Goal: Transaction & Acquisition: Register for event/course

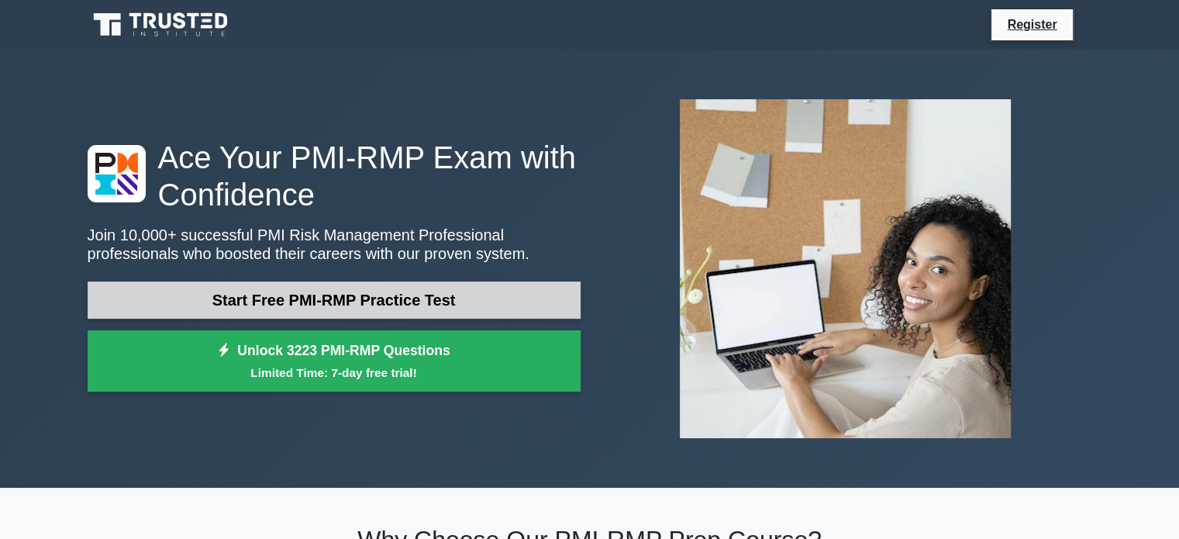
click at [354, 299] on link "Start Free PMI-RMP Practice Test" at bounding box center [334, 299] width 493 height 37
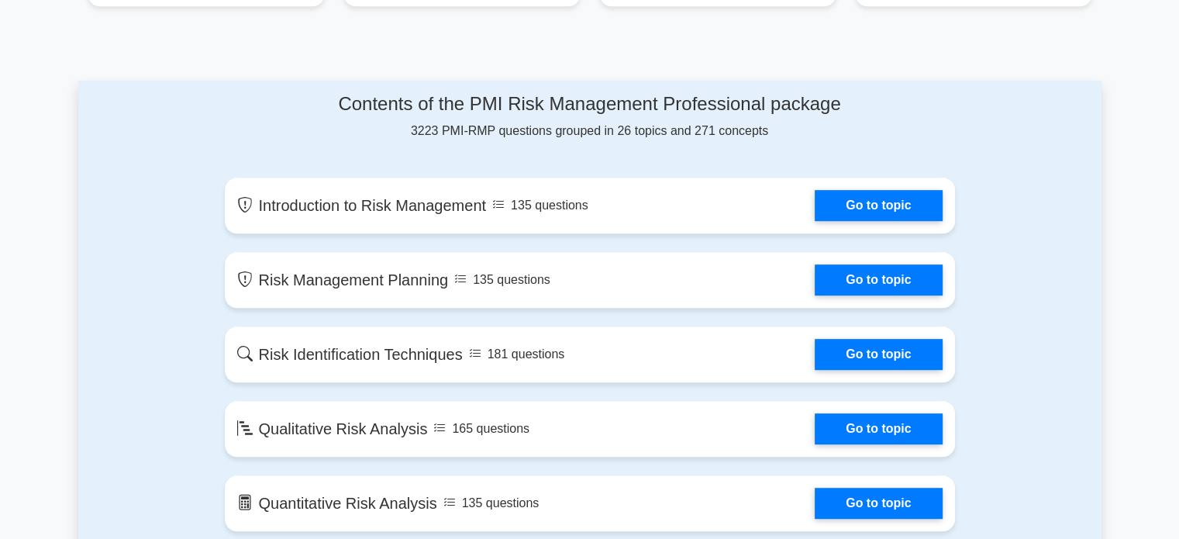
scroll to position [744, 0]
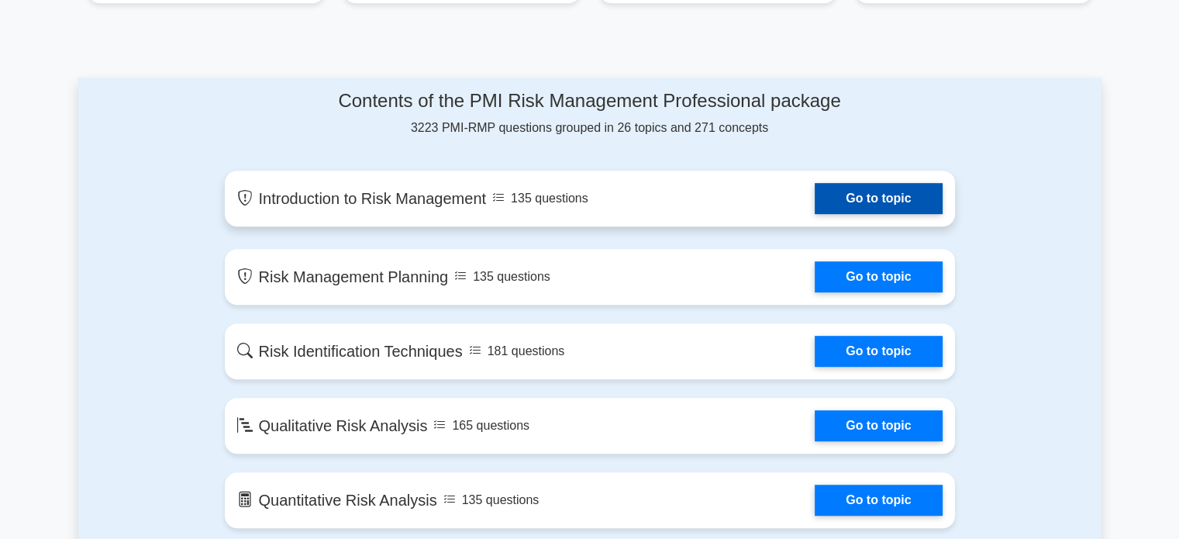
click at [903, 196] on link "Go to topic" at bounding box center [878, 198] width 127 height 31
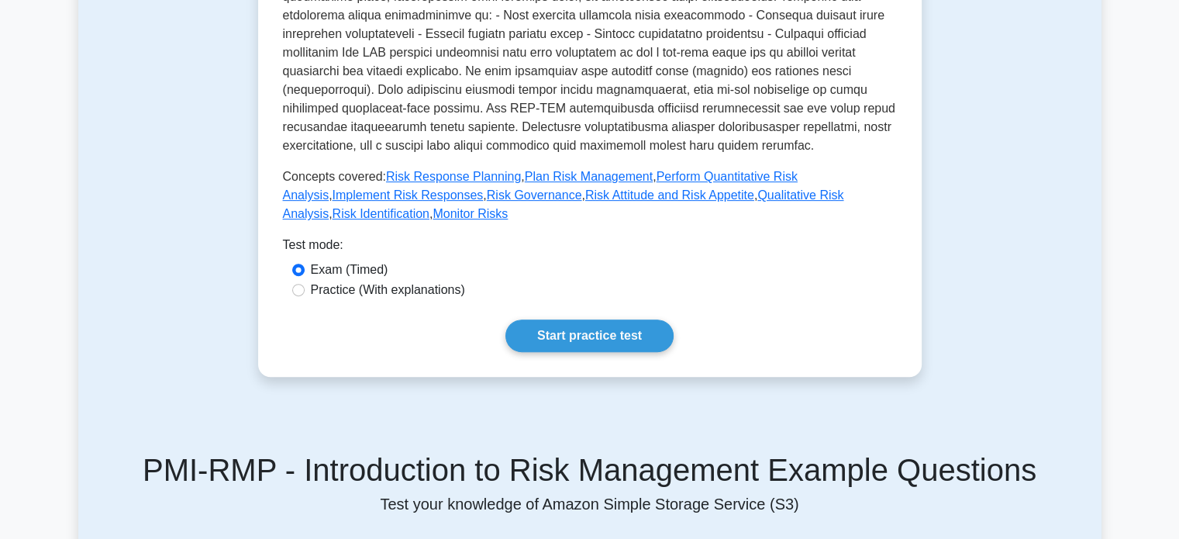
scroll to position [558, 0]
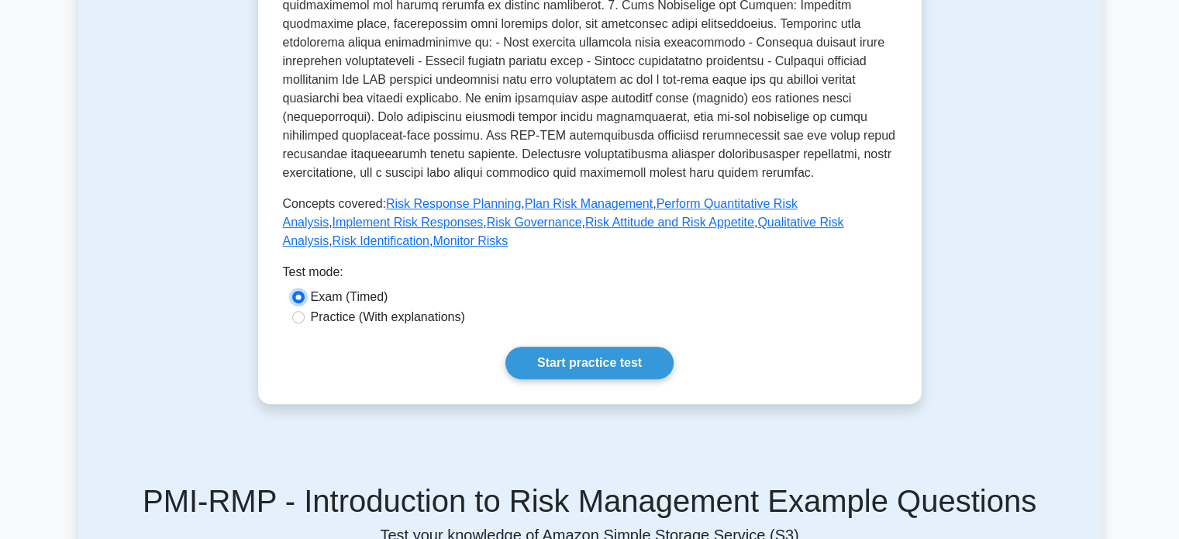
click at [299, 291] on input "Exam (Timed)" at bounding box center [298, 297] width 12 height 12
click at [292, 311] on input "Practice (With explanations)" at bounding box center [298, 317] width 12 height 12
radio input "true"
click at [292, 291] on input "Exam (Timed)" at bounding box center [298, 297] width 12 height 12
radio input "true"
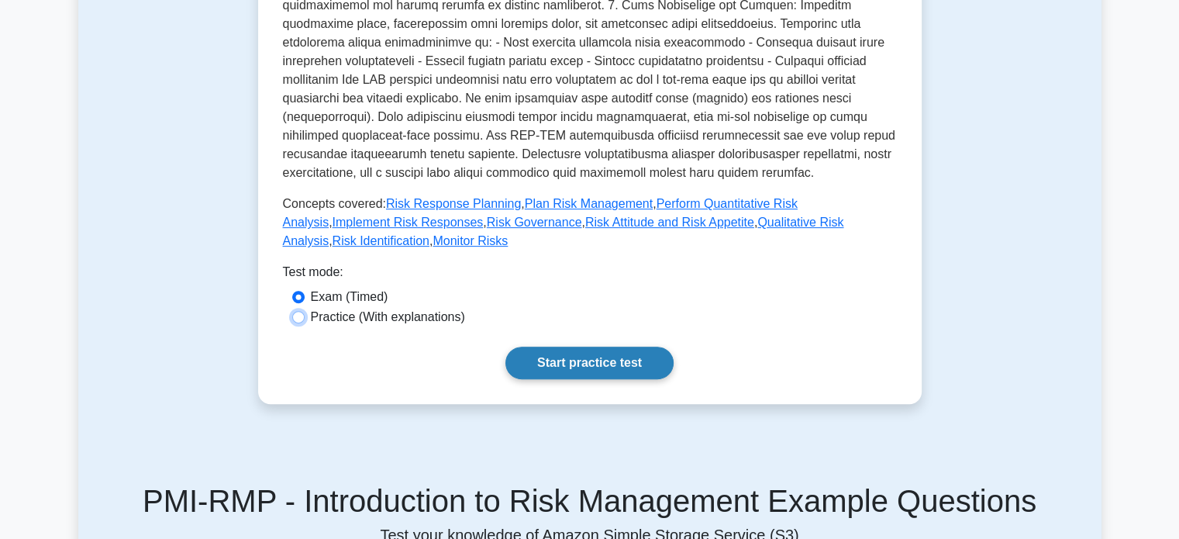
click at [292, 311] on input "Practice (With explanations)" at bounding box center [298, 317] width 12 height 12
radio input "true"
click at [292, 291] on input "Exam (Timed)" at bounding box center [298, 297] width 12 height 12
radio input "true"
click at [292, 311] on input "Practice (With explanations)" at bounding box center [298, 317] width 12 height 12
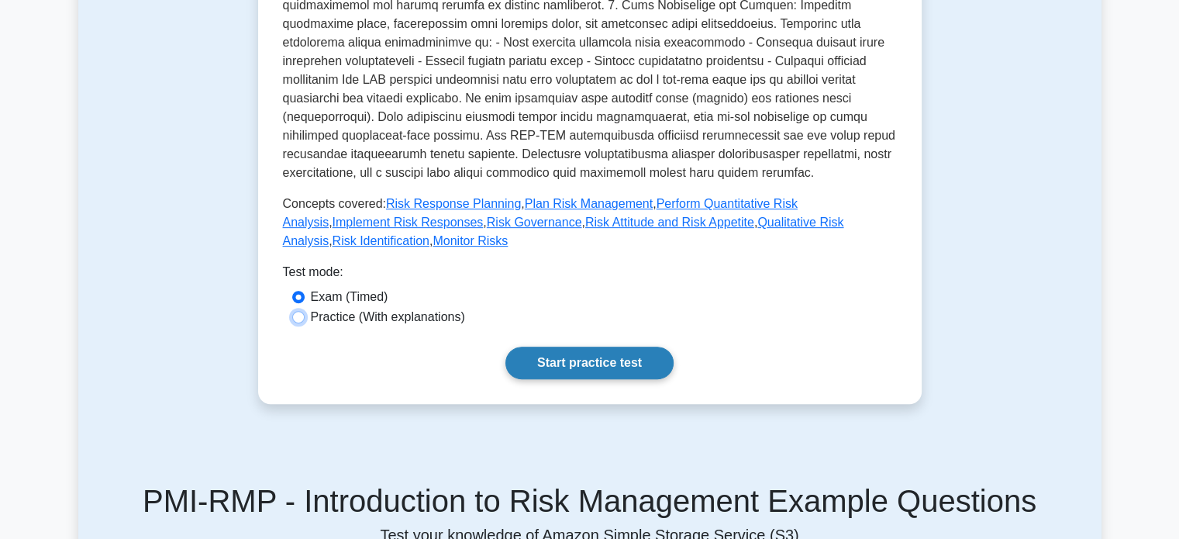
radio input "true"
click at [292, 291] on input "Exam (Timed)" at bounding box center [298, 297] width 12 height 12
radio input "true"
click at [611, 347] on link "Start practice test" at bounding box center [590, 363] width 168 height 33
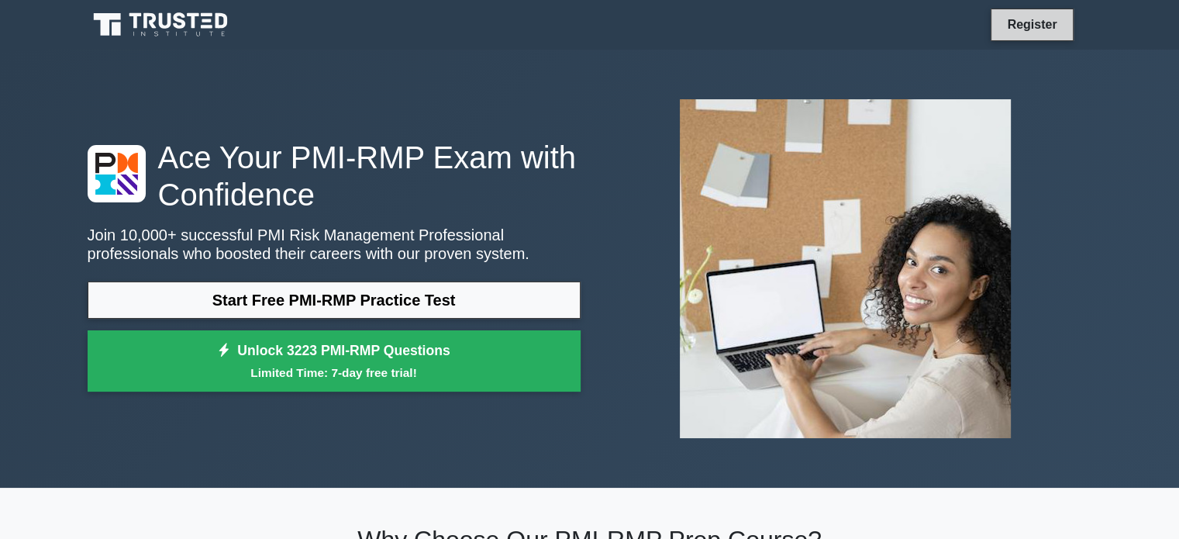
click at [1032, 22] on link "Register" at bounding box center [1032, 24] width 68 height 19
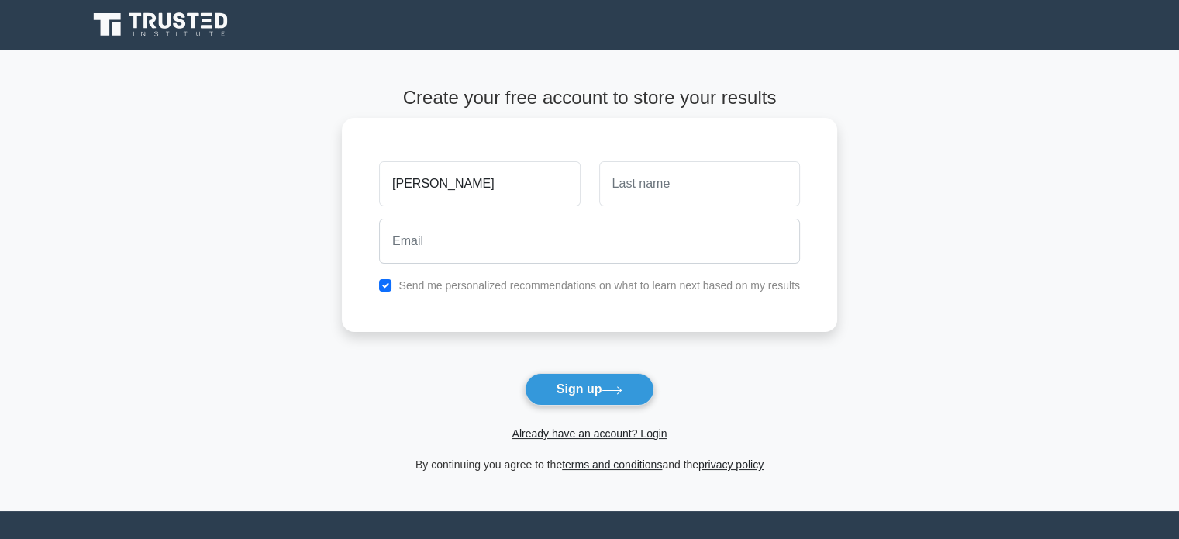
type input "[PERSON_NAME]"
type input "idrees"
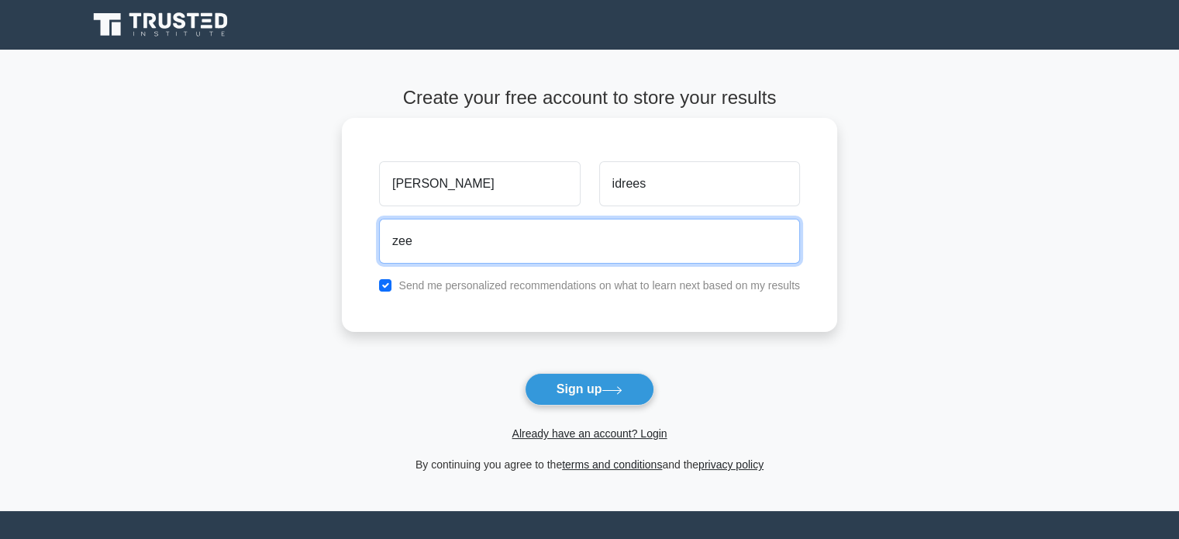
type input "[PERSON_NAME][EMAIL_ADDRESS][PERSON_NAME][DOMAIN_NAME]"
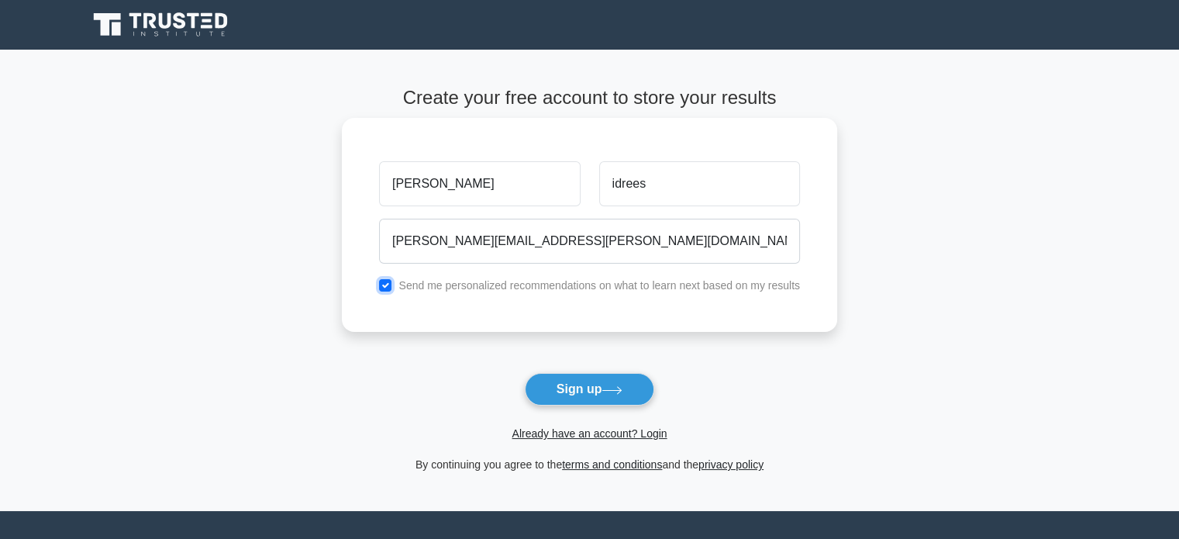
click at [385, 285] on input "checkbox" at bounding box center [385, 285] width 12 height 12
checkbox input "false"
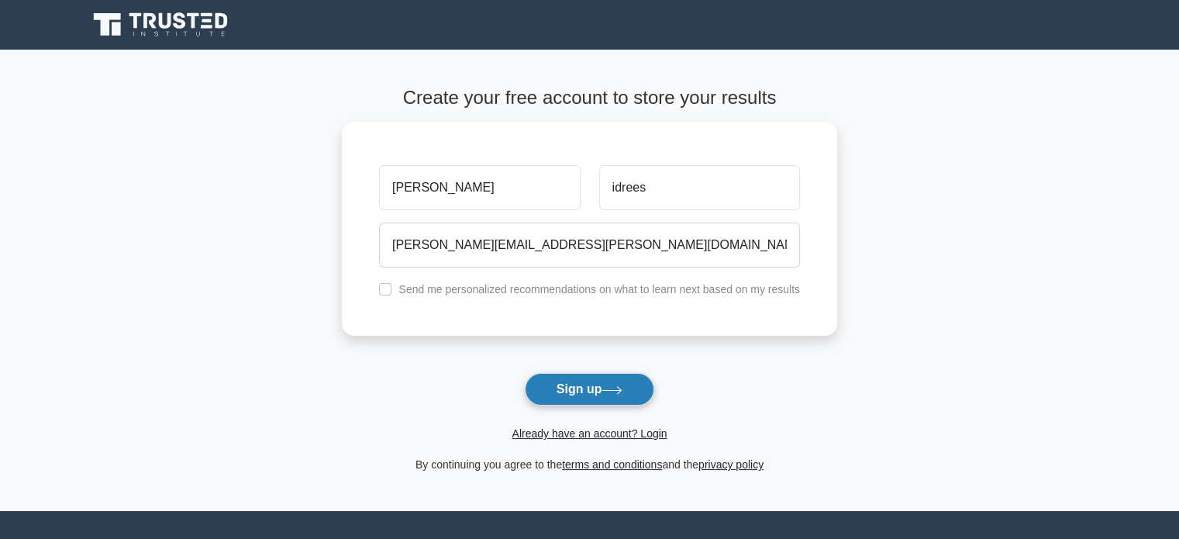
click at [571, 386] on button "Sign up" at bounding box center [590, 389] width 130 height 33
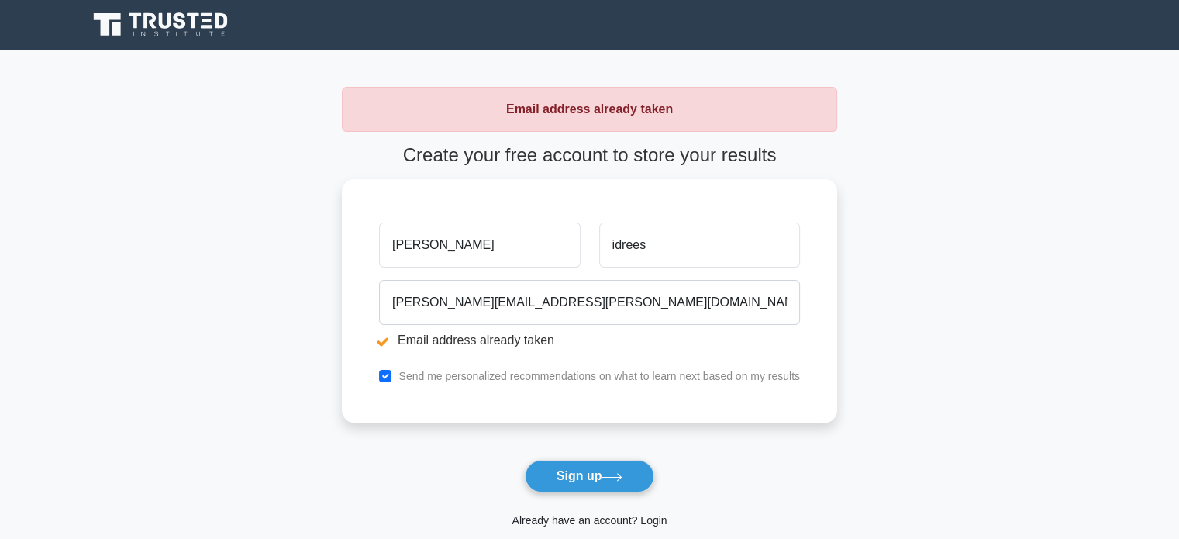
click at [607, 517] on link "Already have an account? Login" at bounding box center [589, 520] width 155 height 12
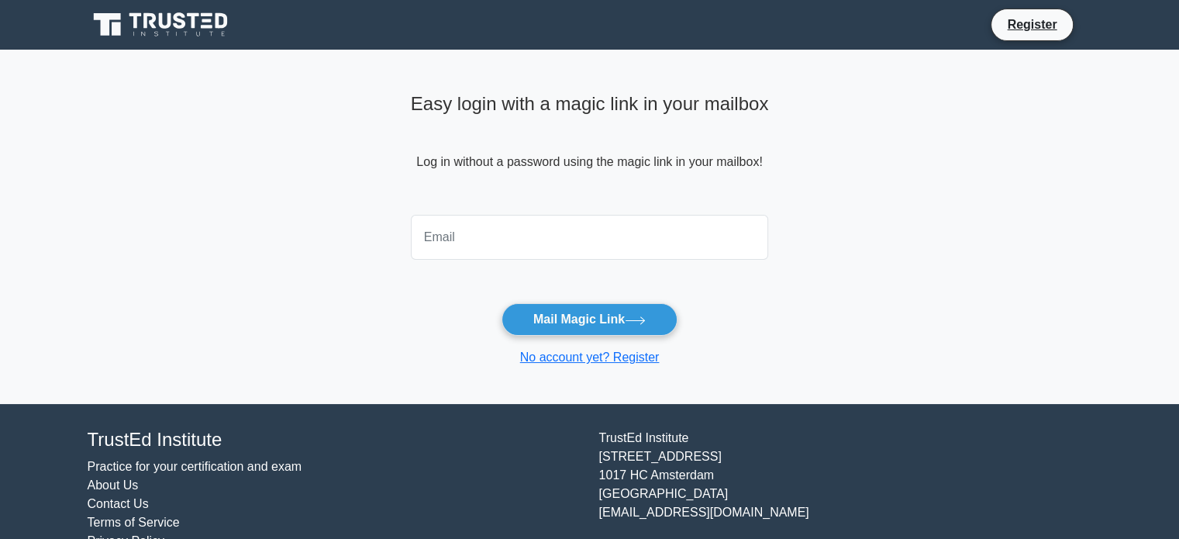
click at [493, 245] on input "email" at bounding box center [590, 237] width 358 height 45
type input "zeeshan.idrees@live.com"
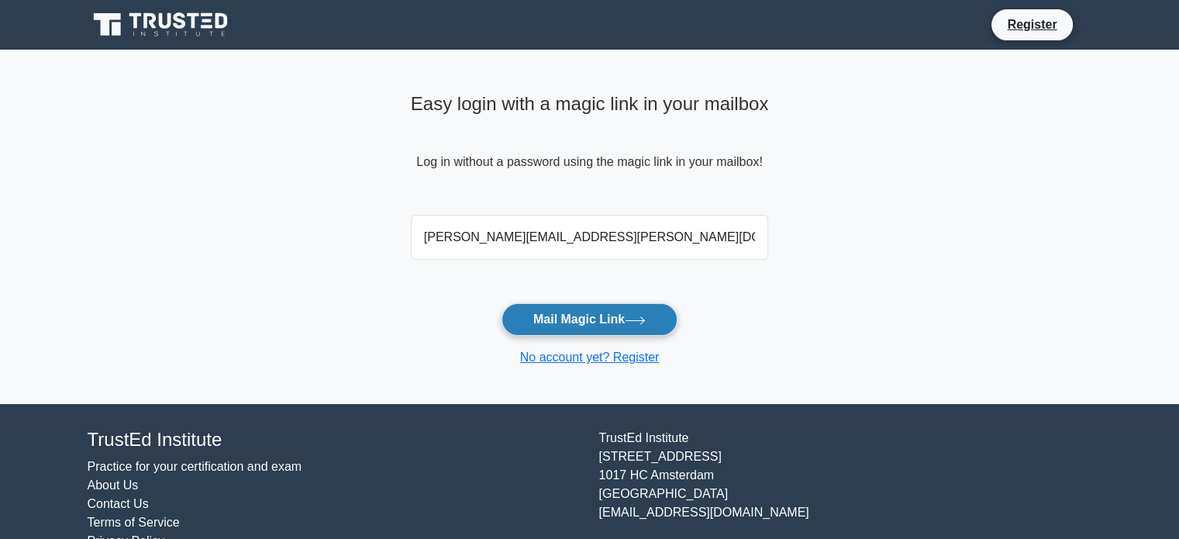
click at [598, 324] on button "Mail Magic Link" at bounding box center [590, 319] width 176 height 33
